Goal: Task Accomplishment & Management: Manage account settings

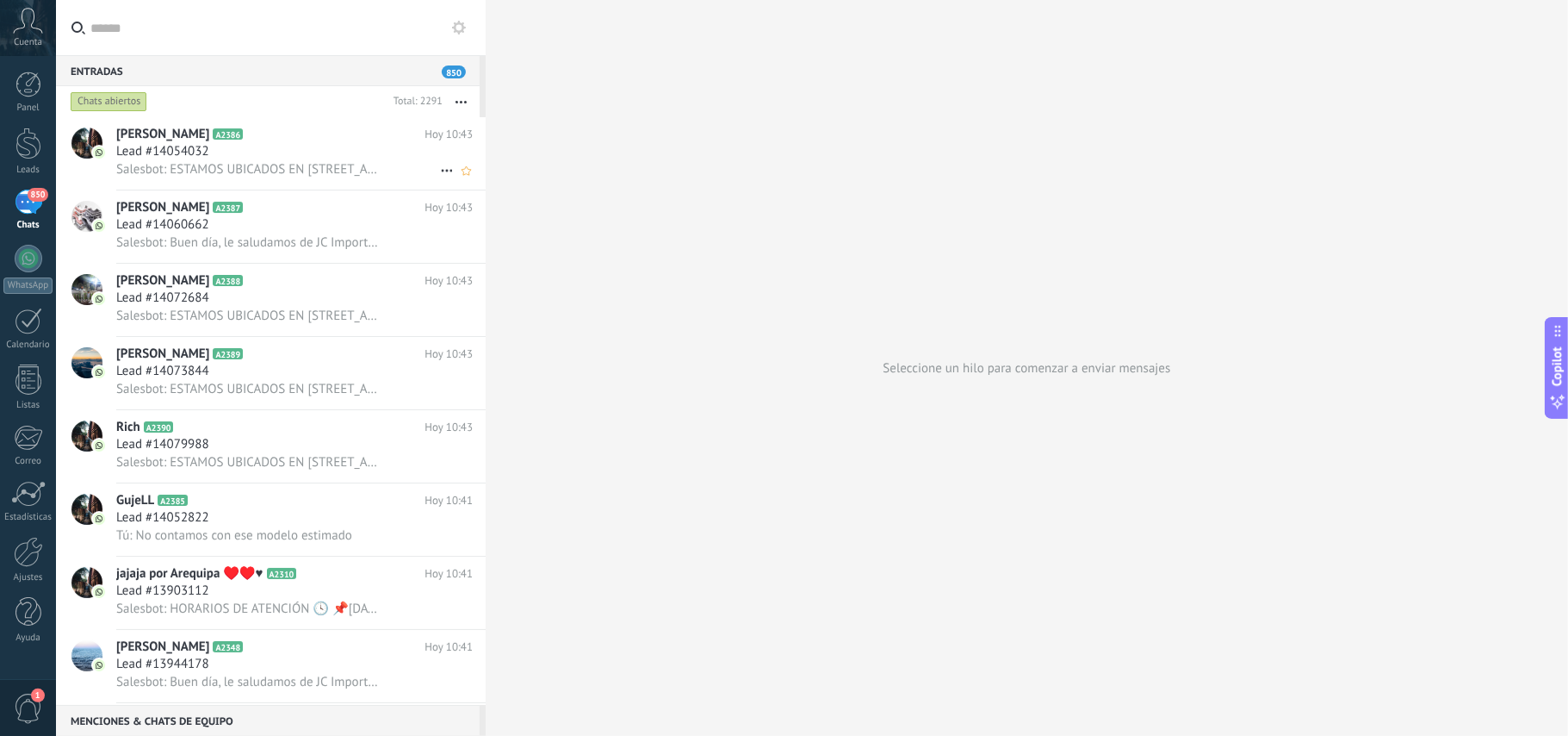
click at [322, 152] on div "Lead #14054032" at bounding box center [295, 152] width 356 height 18
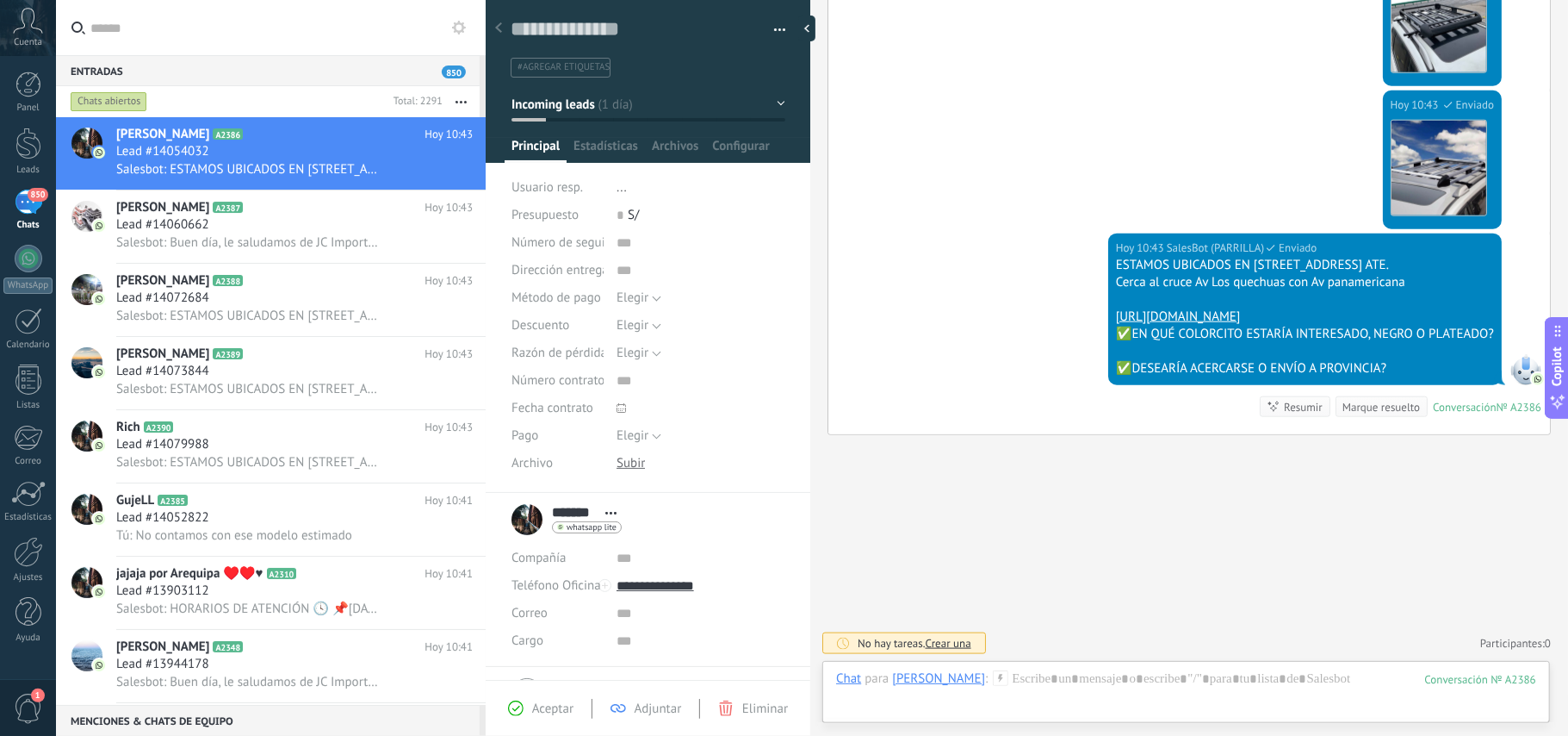
click at [1089, 148] on div "[DATE] 10:43 SalesBot (PARRILLA) Enviado Descargar" at bounding box center [1189, 162] width 722 height 143
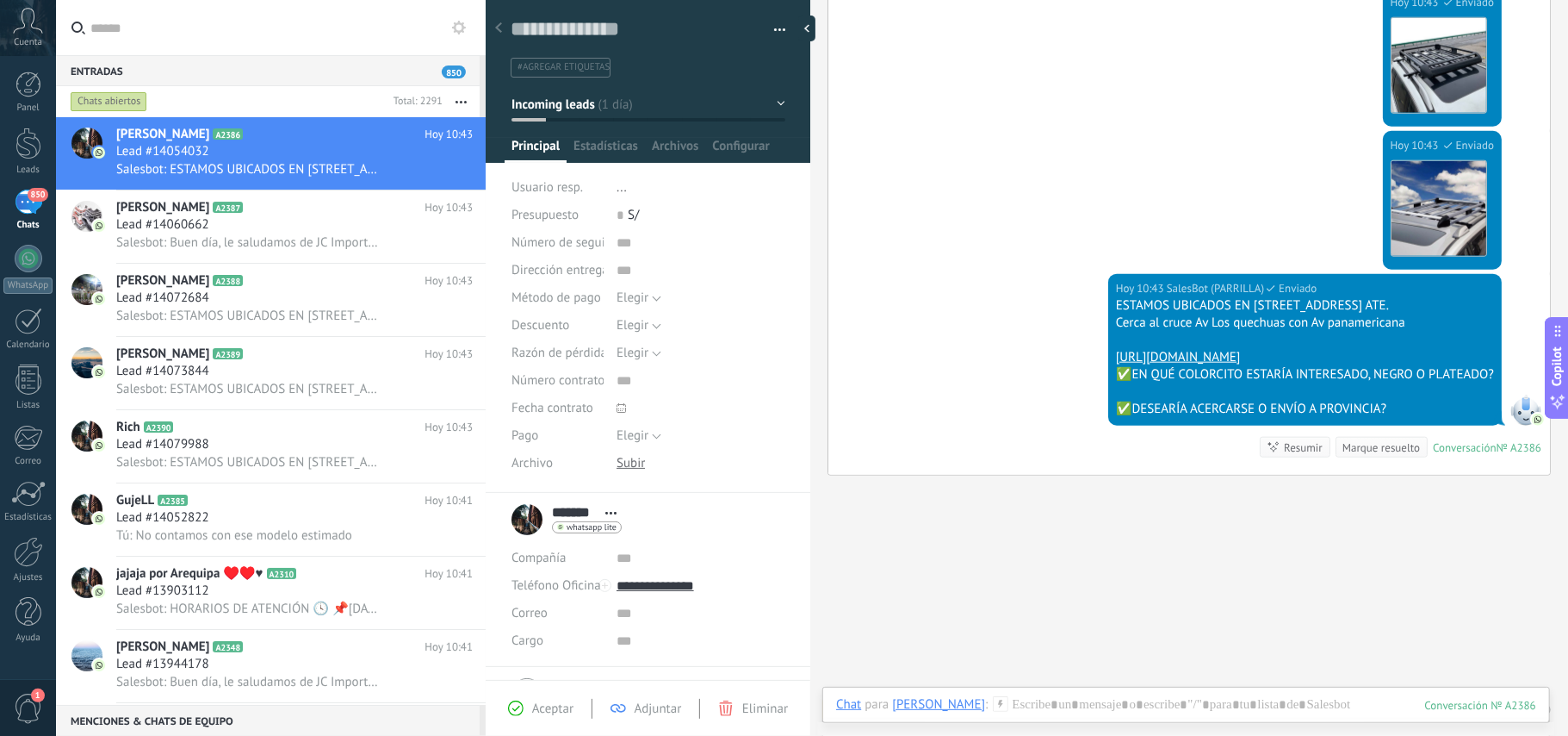
scroll to position [1280, 0]
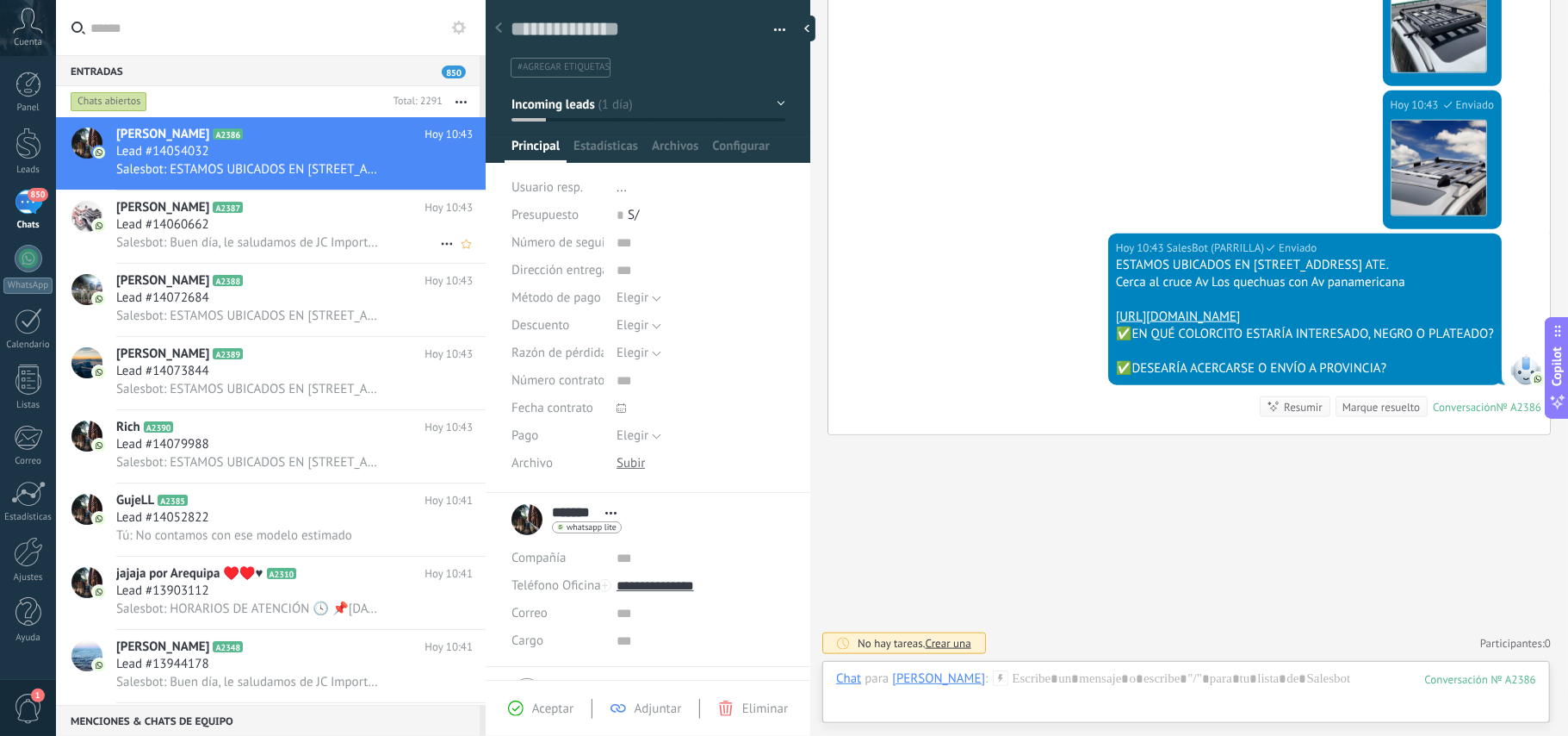
click at [327, 231] on div "Lead #14060662" at bounding box center [295, 225] width 356 height 18
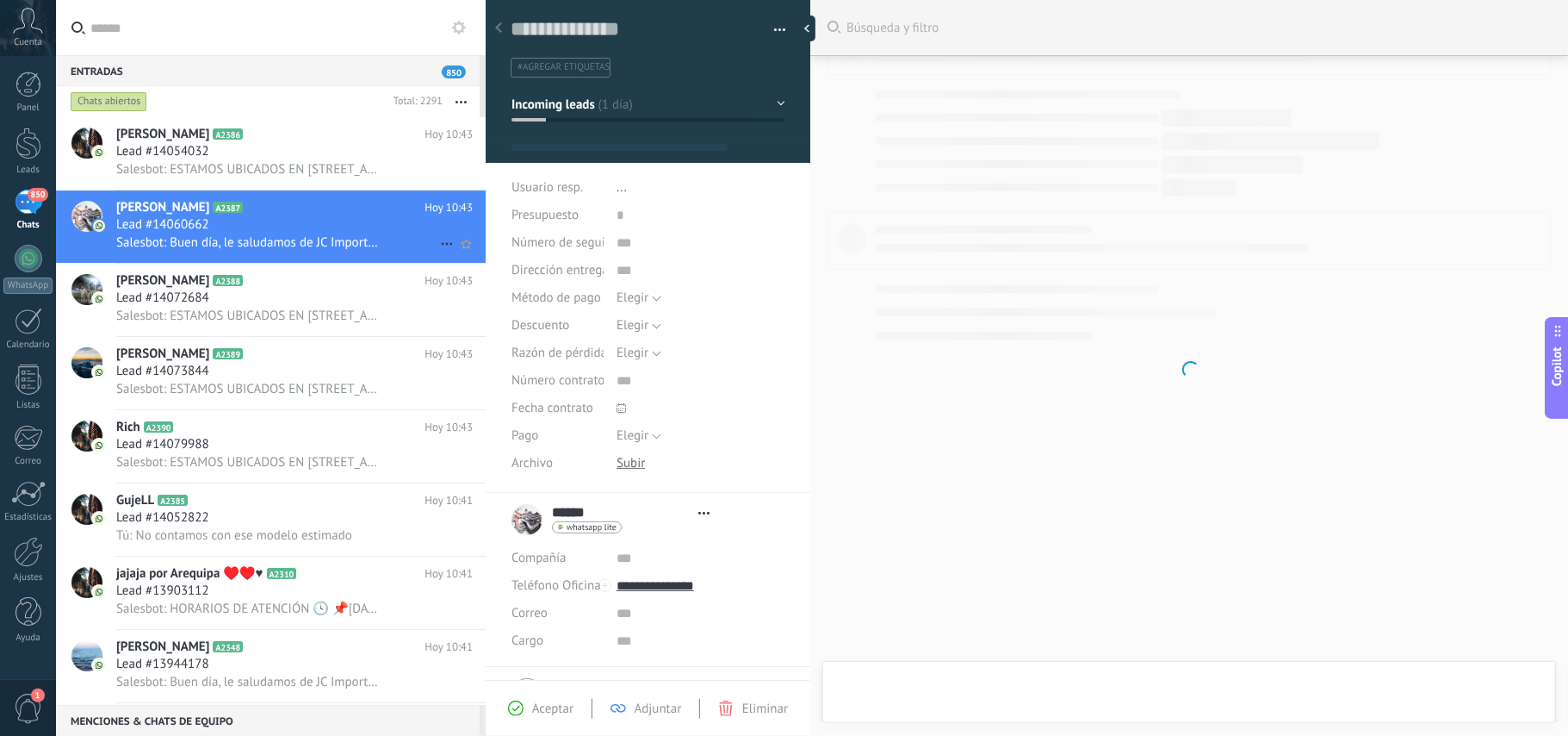
type textarea "**********"
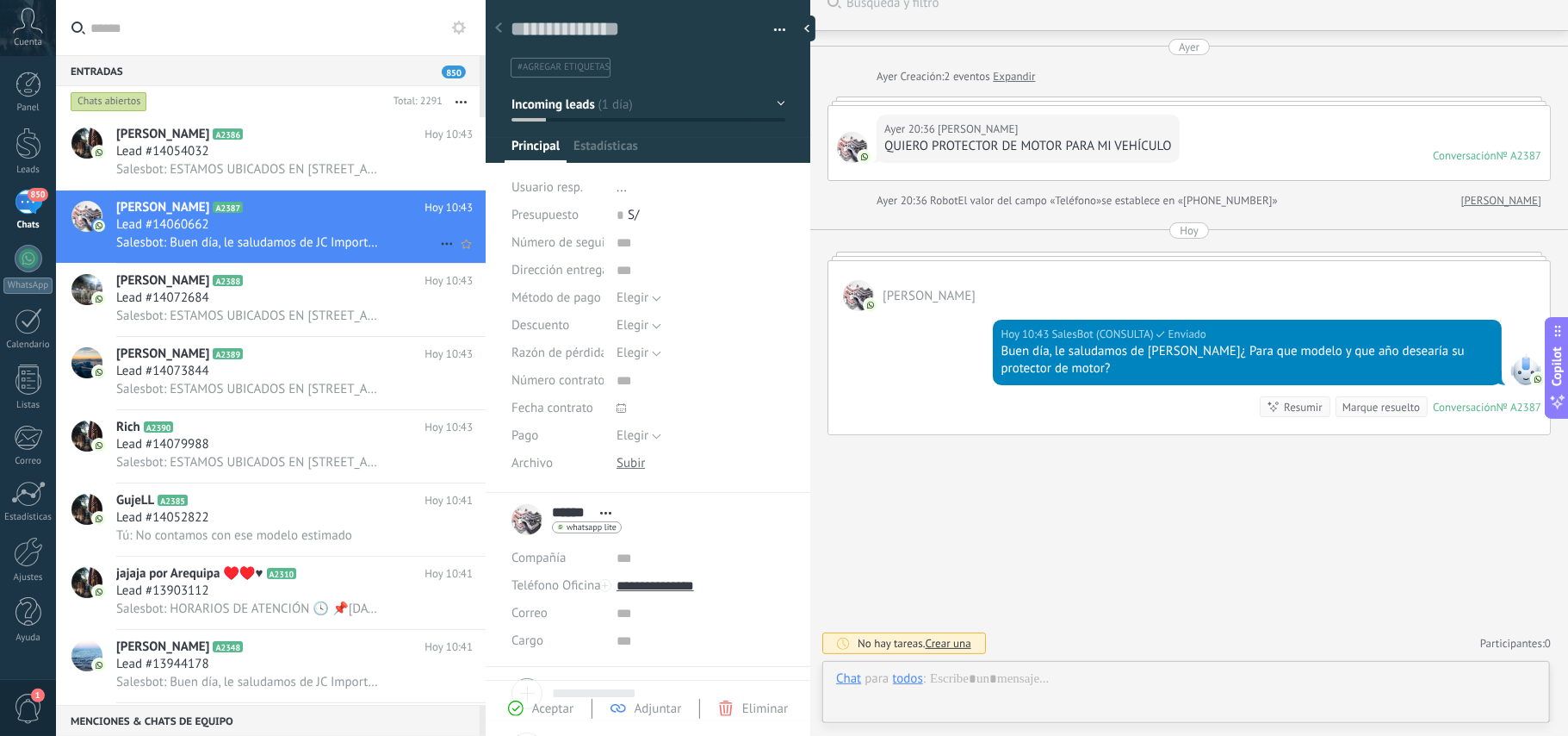
scroll to position [25, 0]
